Goal: Task Accomplishment & Management: Use online tool/utility

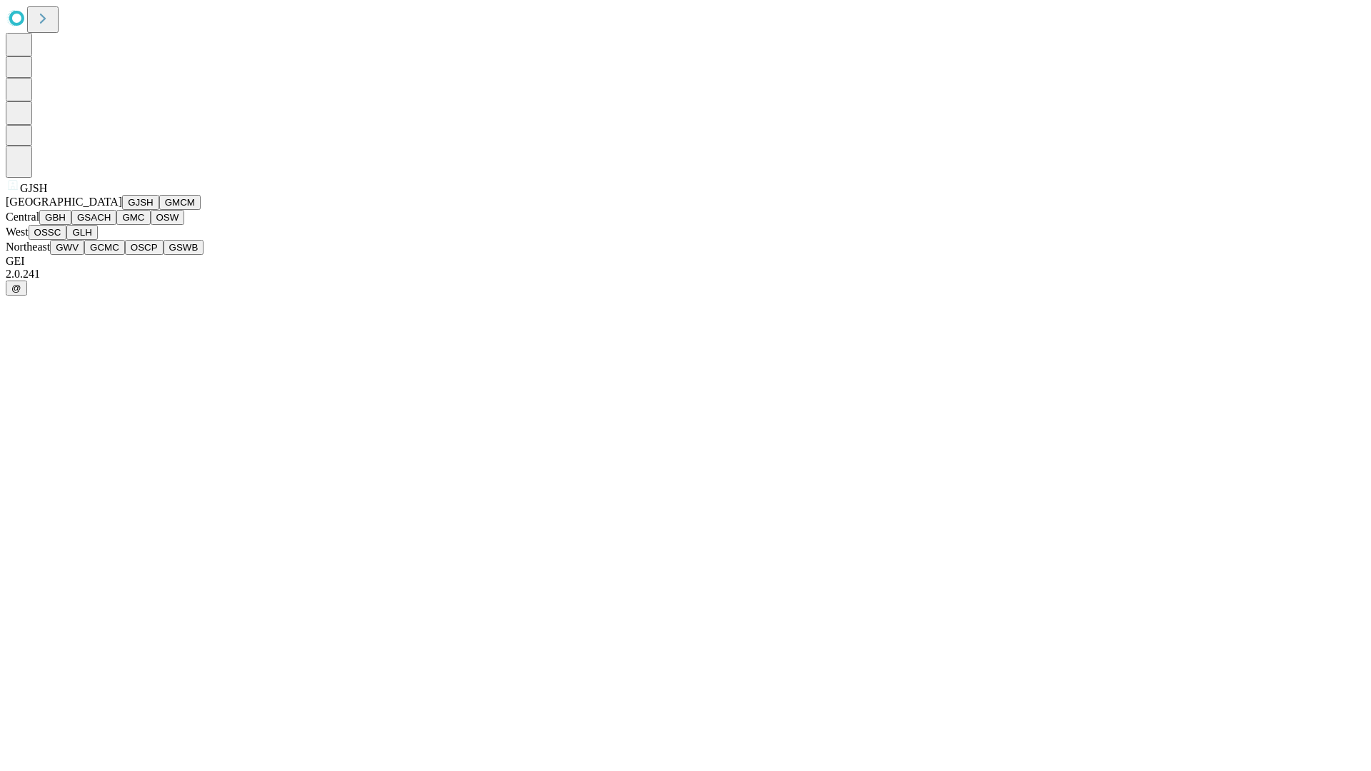
click at [122, 210] on button "GJSH" at bounding box center [140, 202] width 37 height 15
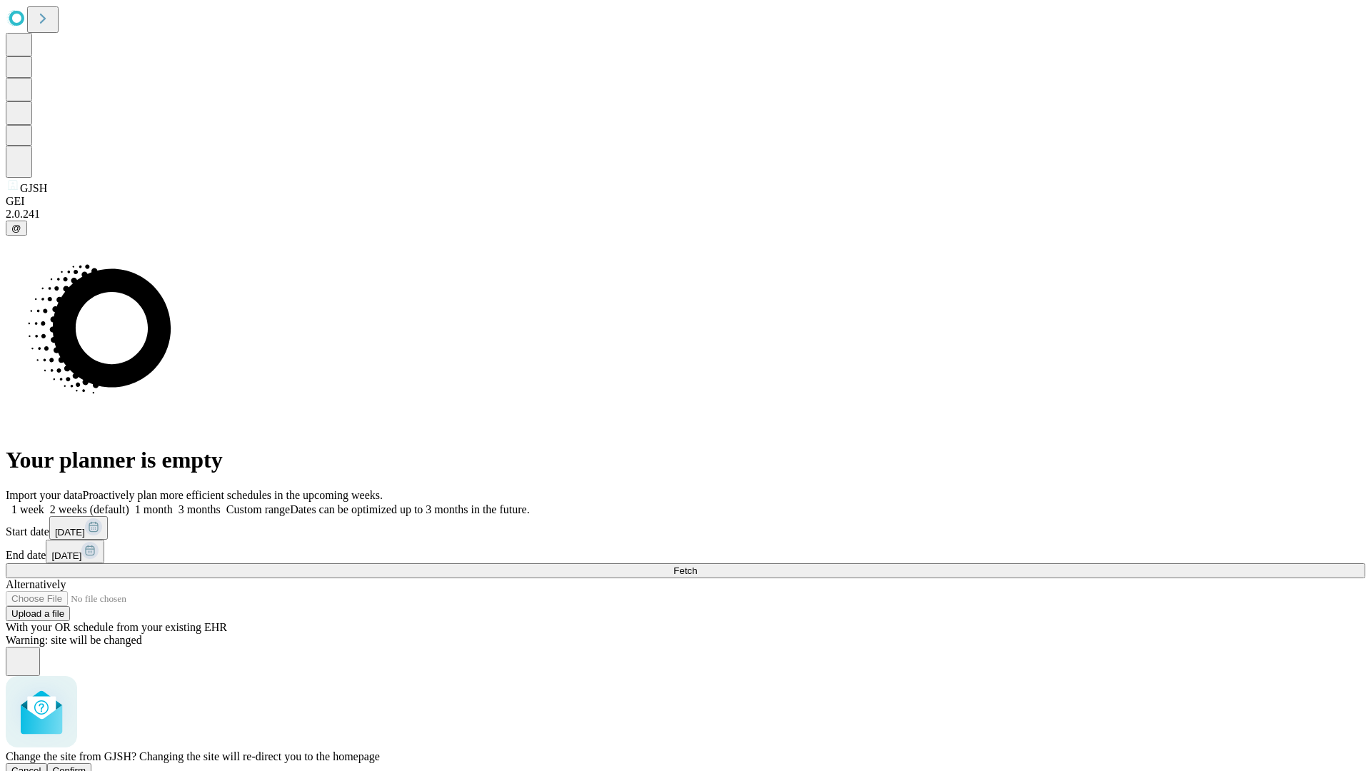
click at [86, 765] on span "Confirm" at bounding box center [70, 770] width 34 height 11
click at [173, 503] on label "1 month" at bounding box center [151, 509] width 44 height 12
click at [697, 565] on span "Fetch" at bounding box center [685, 570] width 24 height 11
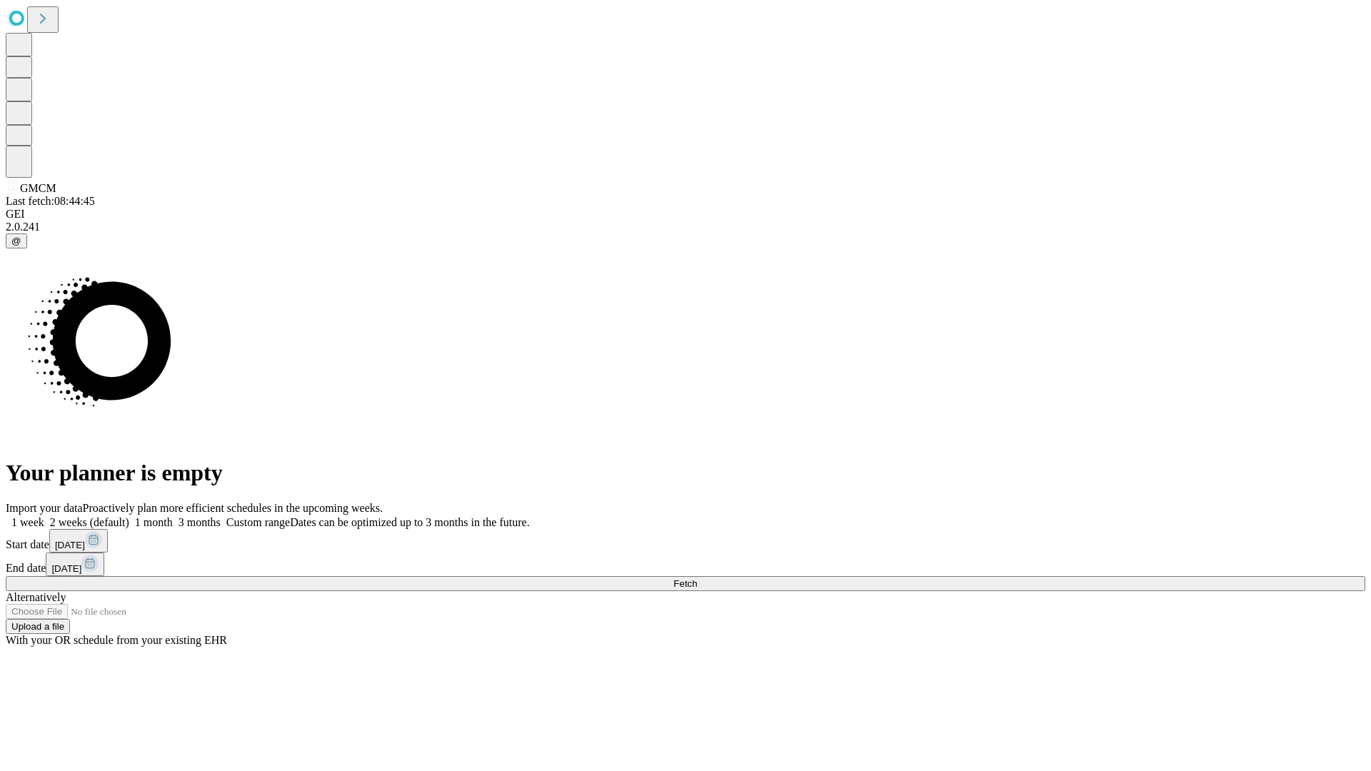
click at [697, 578] on span "Fetch" at bounding box center [685, 583] width 24 height 11
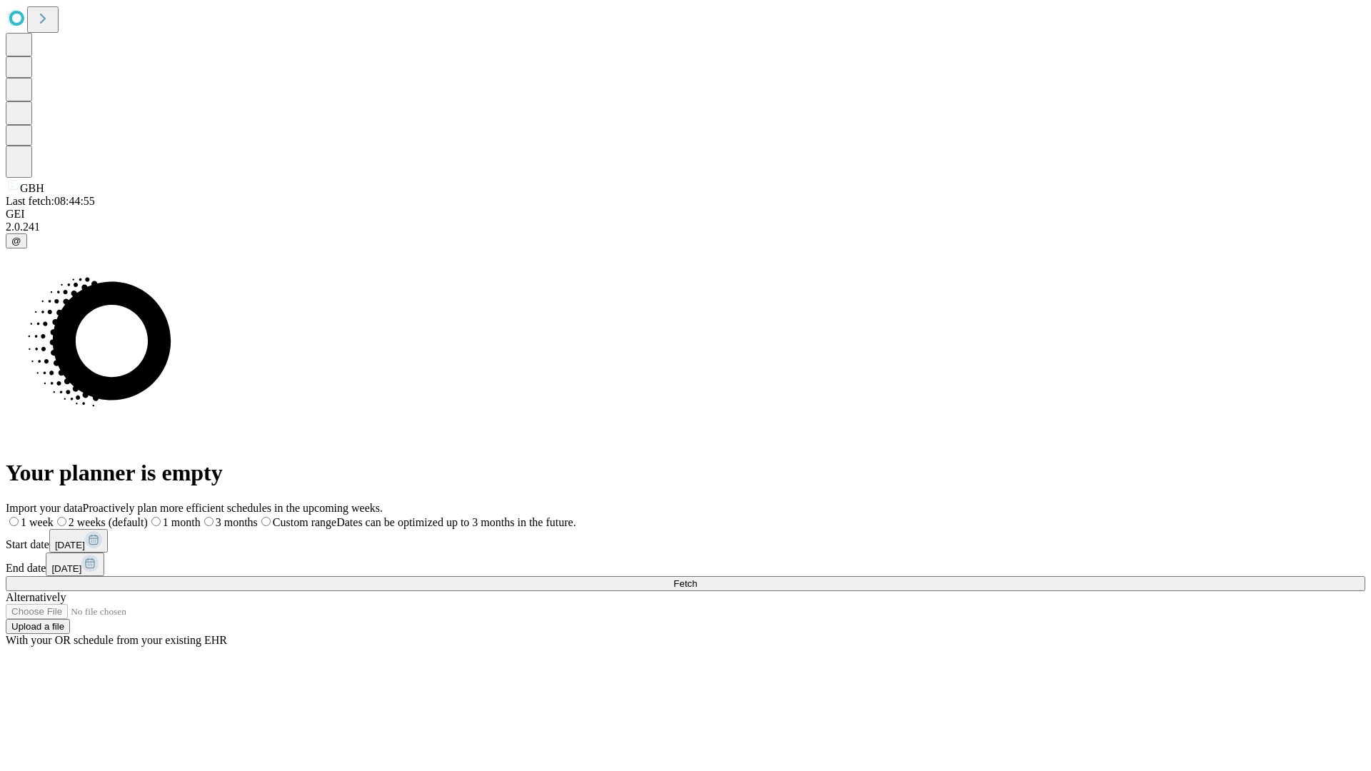
click at [201, 516] on label "1 month" at bounding box center [174, 522] width 53 height 12
click at [697, 578] on span "Fetch" at bounding box center [685, 583] width 24 height 11
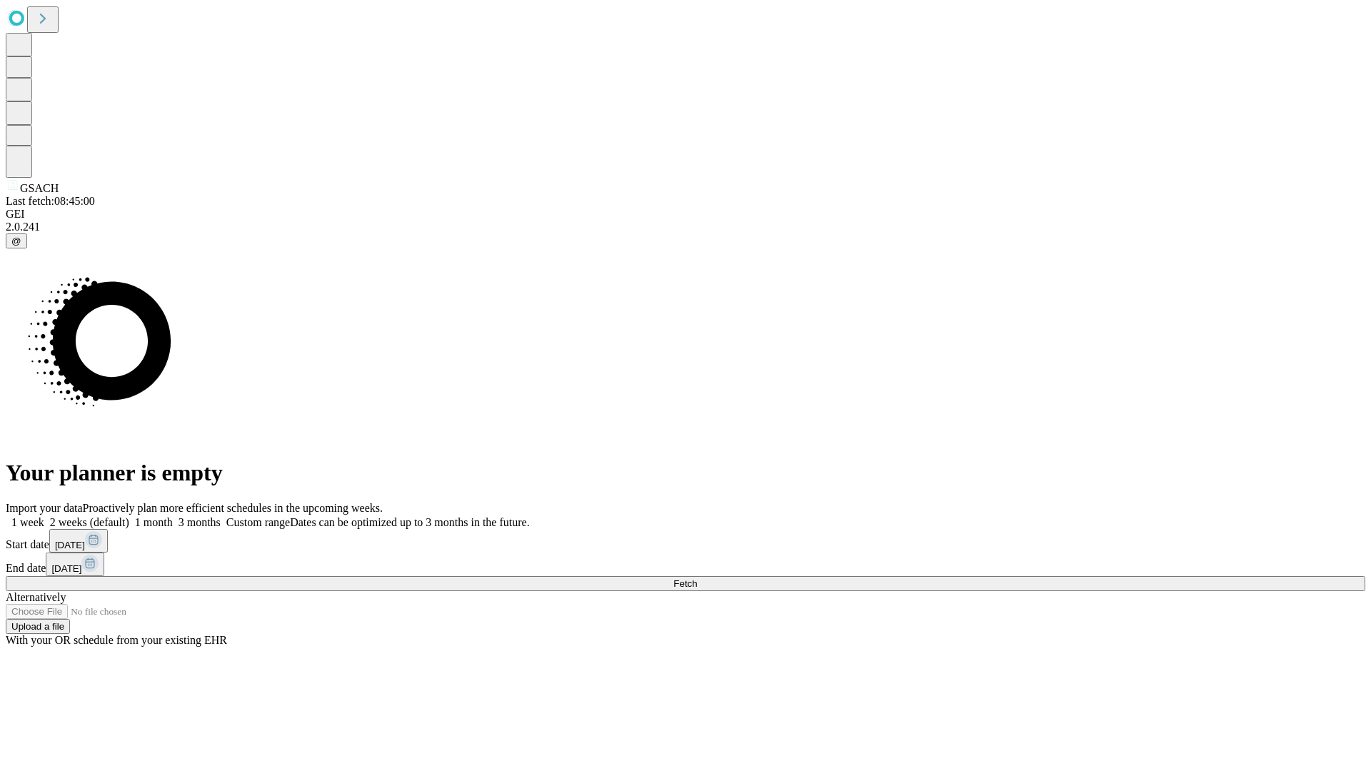
click at [173, 516] on label "1 month" at bounding box center [151, 522] width 44 height 12
click at [697, 578] on span "Fetch" at bounding box center [685, 583] width 24 height 11
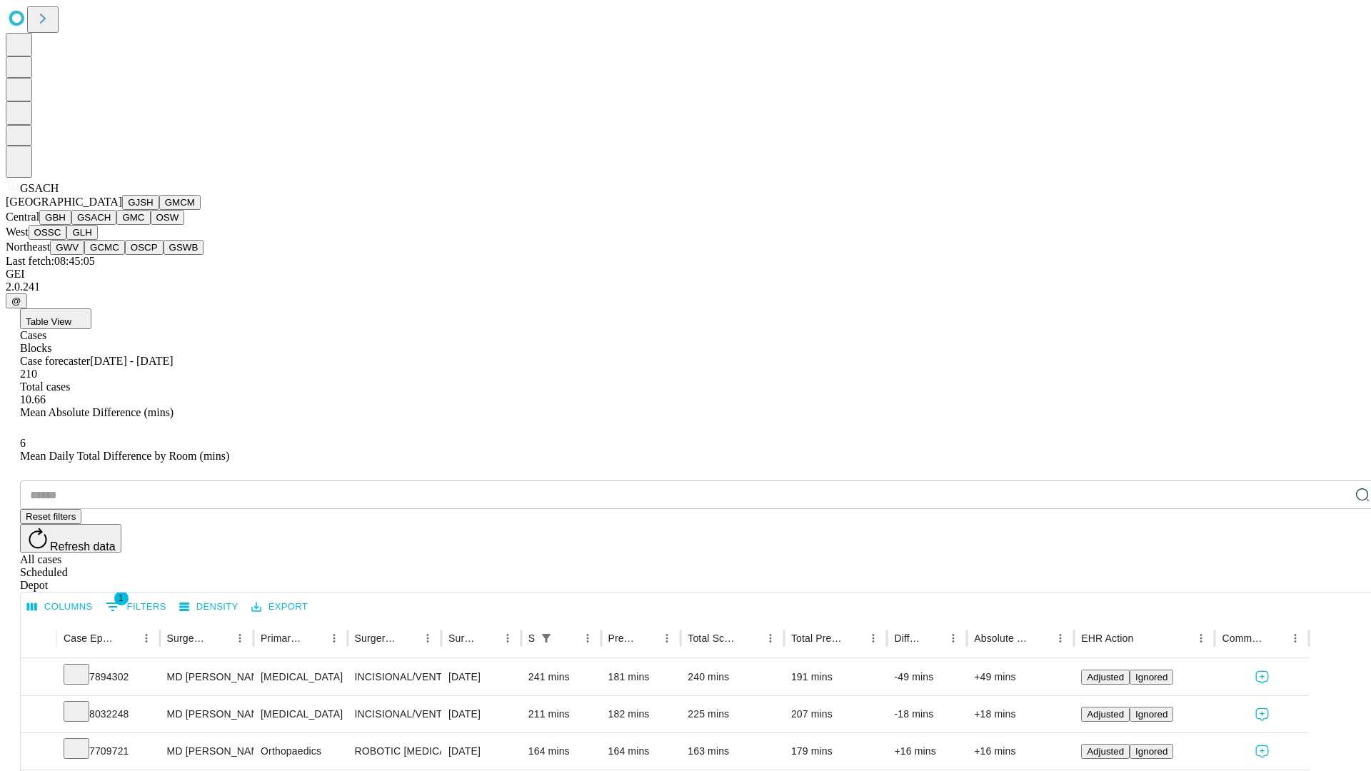
click at [116, 225] on button "GMC" at bounding box center [133, 217] width 34 height 15
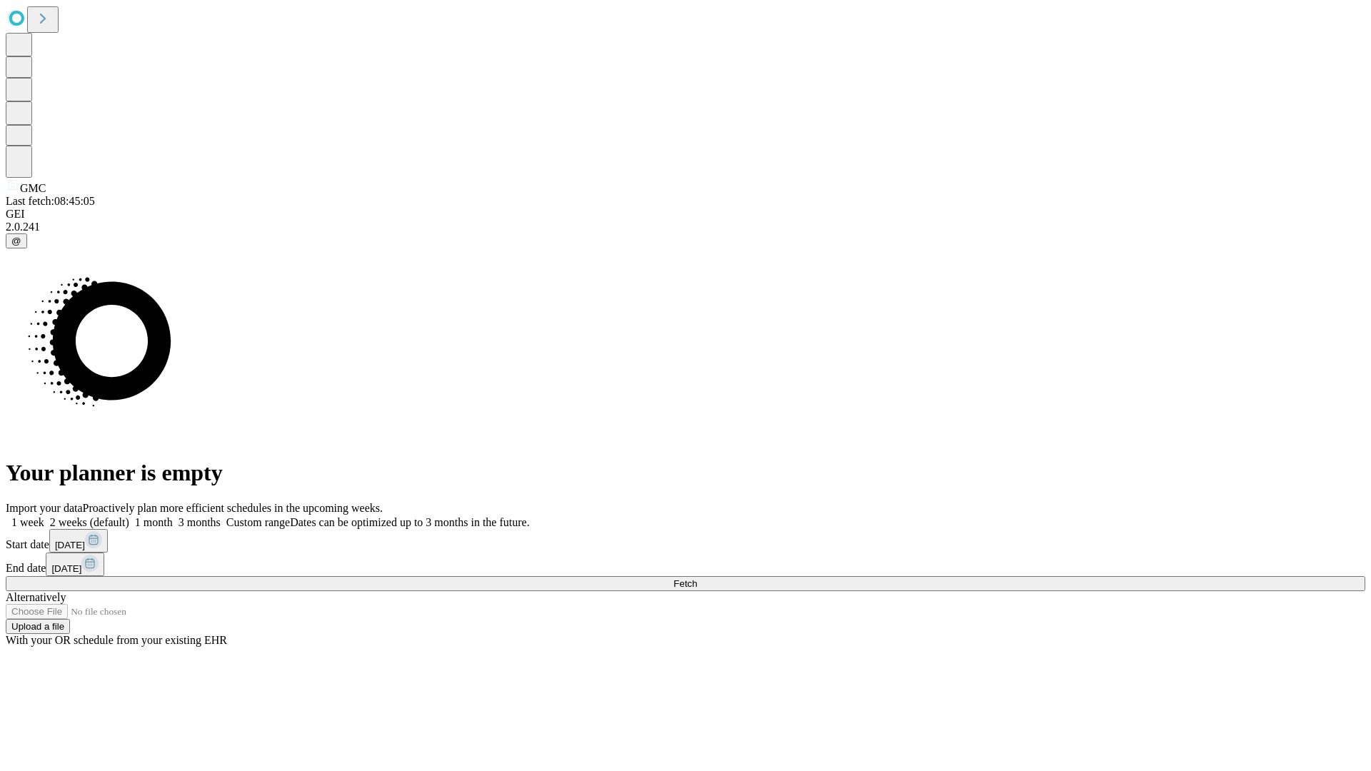
click at [173, 516] on label "1 month" at bounding box center [151, 522] width 44 height 12
click at [697, 578] on span "Fetch" at bounding box center [685, 583] width 24 height 11
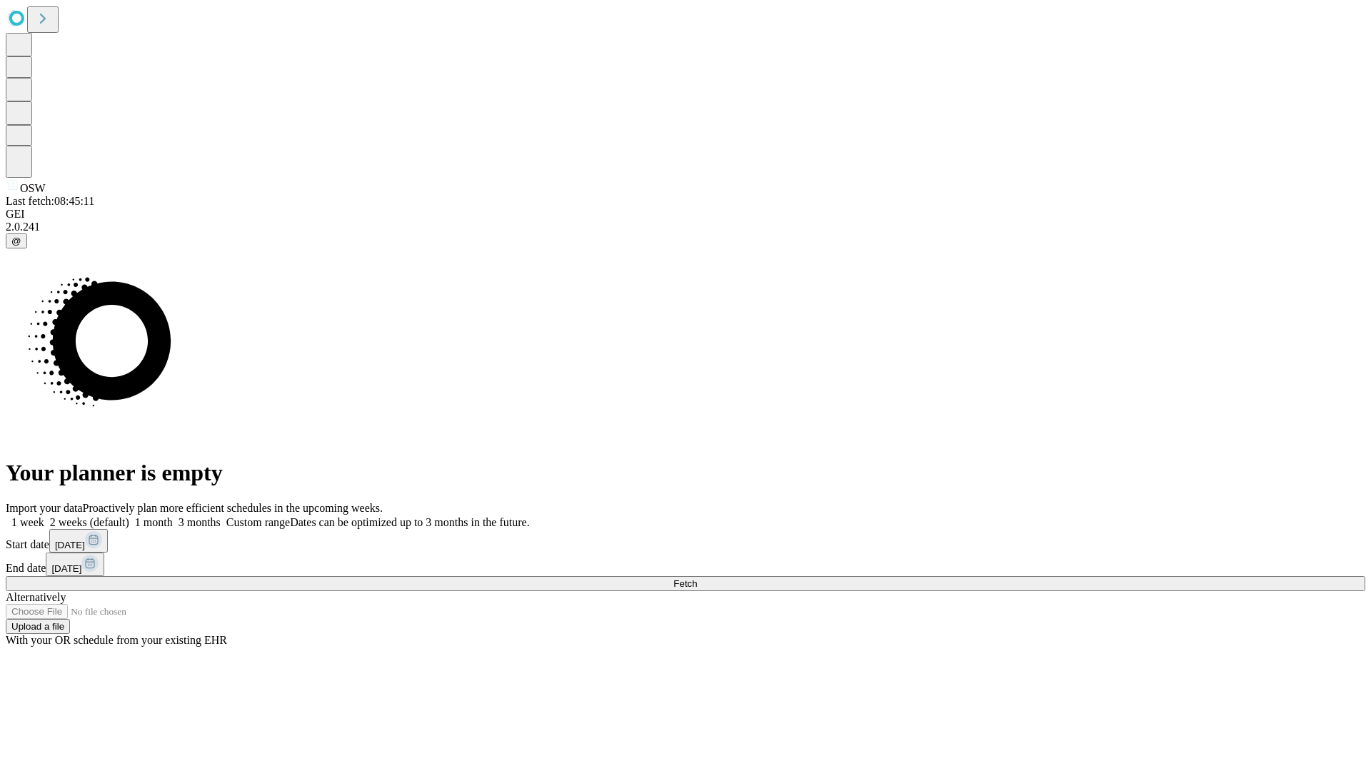
click at [173, 516] on label "1 month" at bounding box center [151, 522] width 44 height 12
click at [697, 578] on span "Fetch" at bounding box center [685, 583] width 24 height 11
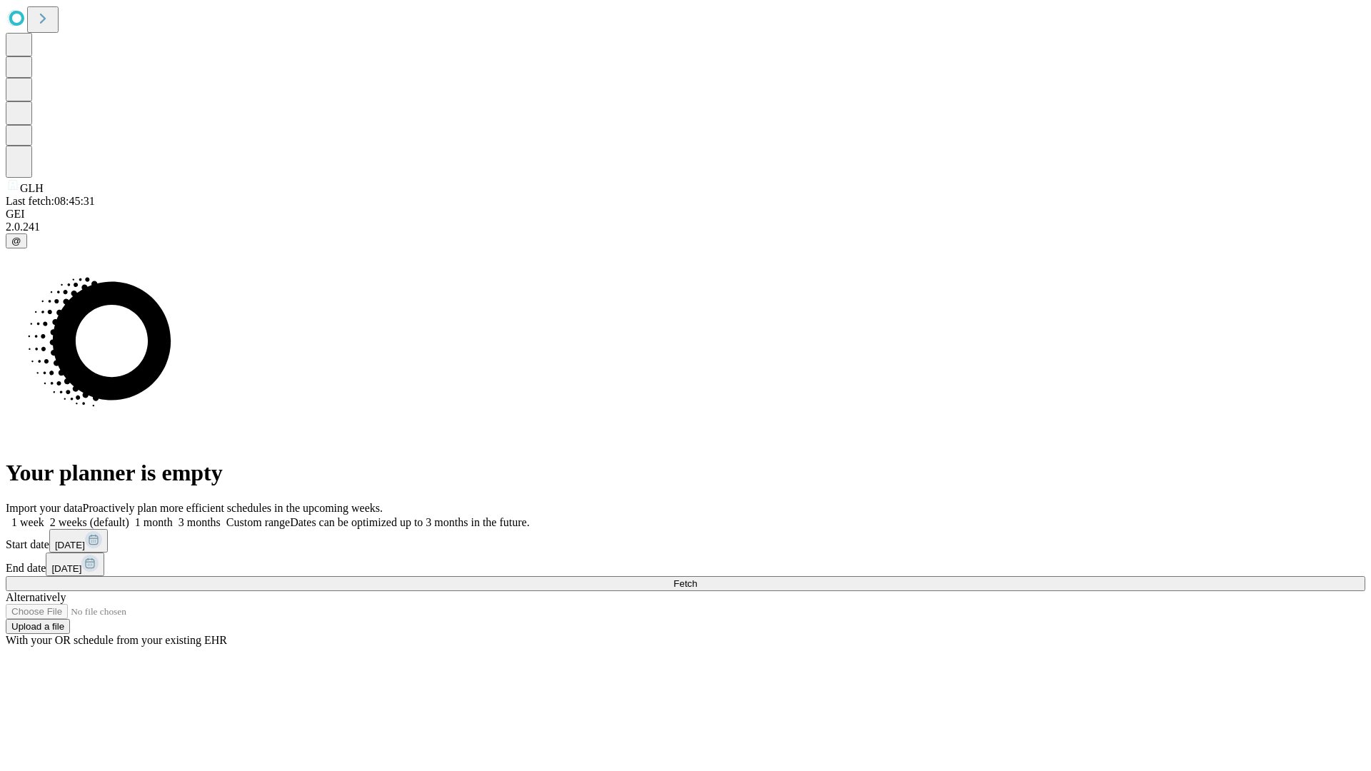
click at [173, 516] on label "1 month" at bounding box center [151, 522] width 44 height 12
click at [697, 578] on span "Fetch" at bounding box center [685, 583] width 24 height 11
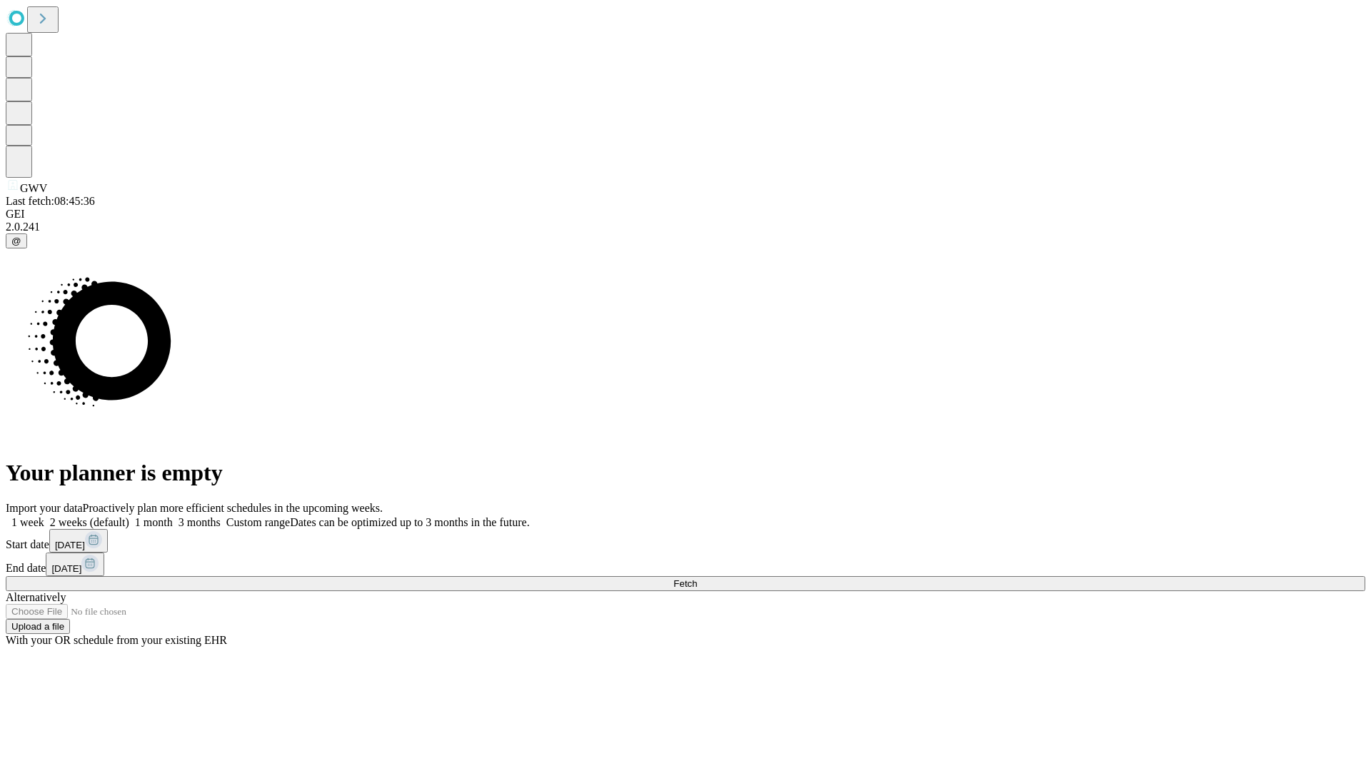
click at [173, 516] on label "1 month" at bounding box center [151, 522] width 44 height 12
click at [697, 578] on span "Fetch" at bounding box center [685, 583] width 24 height 11
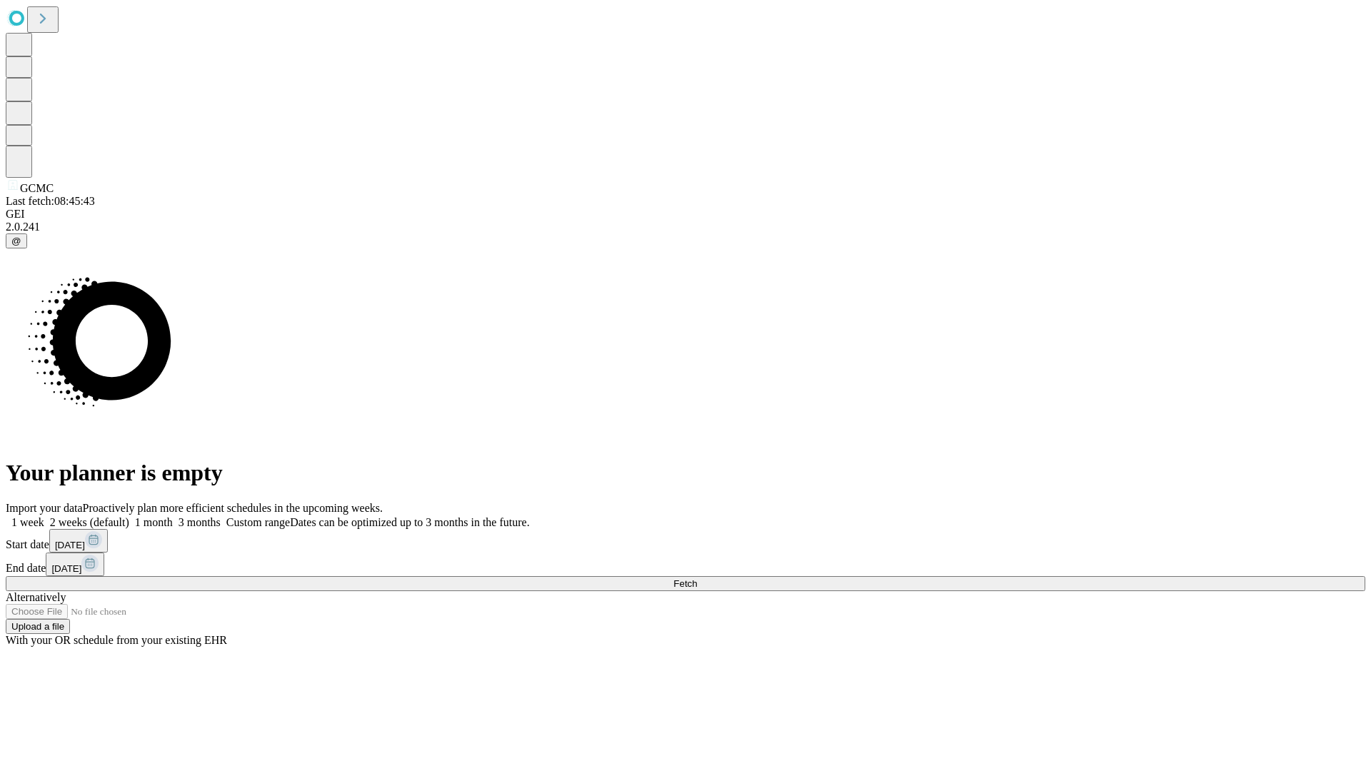
click at [173, 516] on label "1 month" at bounding box center [151, 522] width 44 height 12
click at [697, 578] on span "Fetch" at bounding box center [685, 583] width 24 height 11
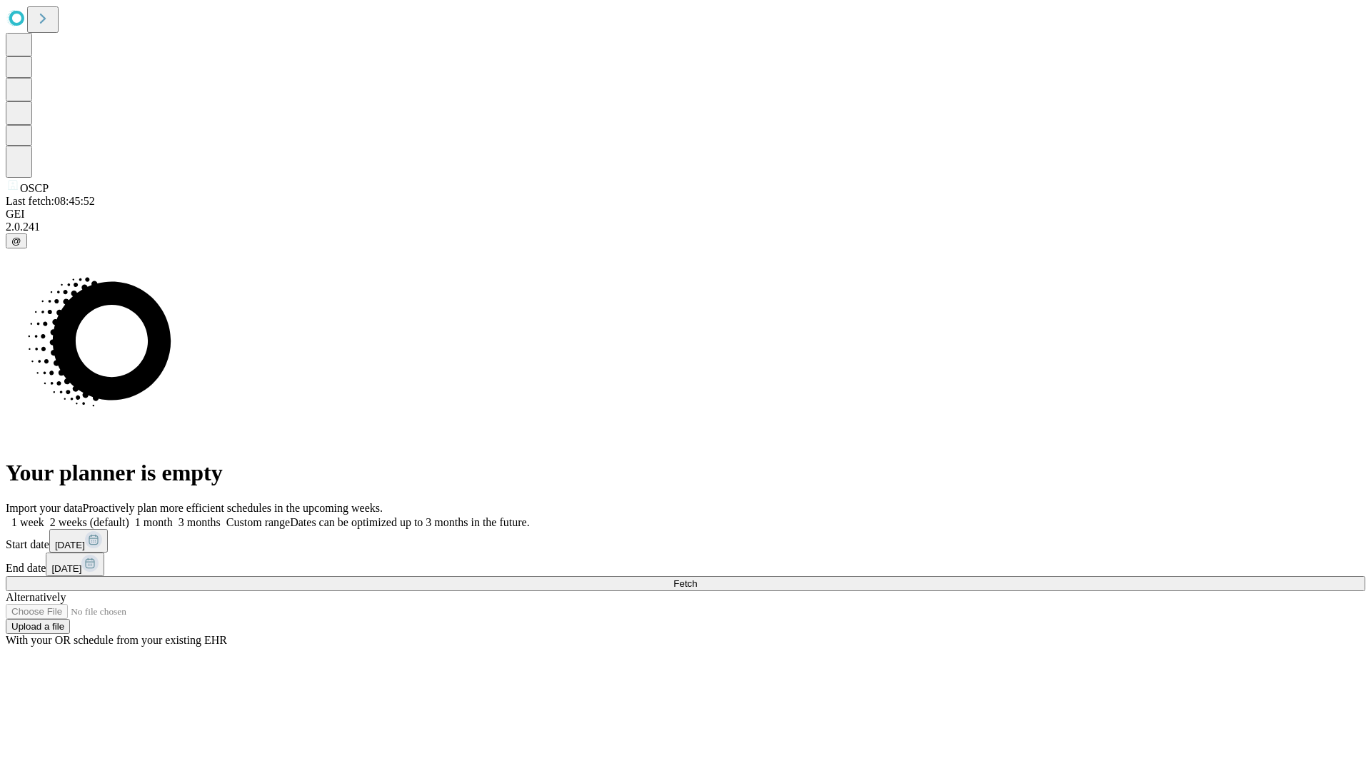
click at [173, 516] on label "1 month" at bounding box center [151, 522] width 44 height 12
click at [697, 578] on span "Fetch" at bounding box center [685, 583] width 24 height 11
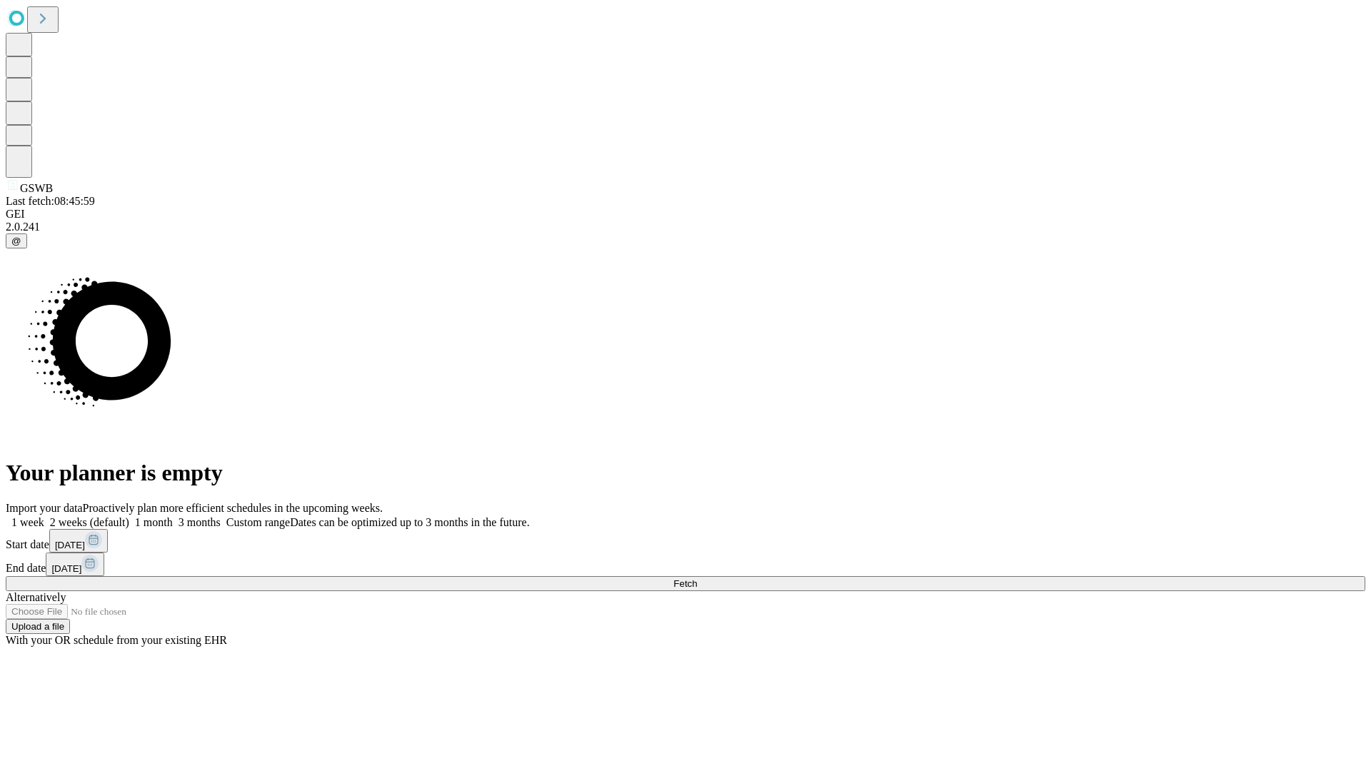
click at [697, 578] on span "Fetch" at bounding box center [685, 583] width 24 height 11
